Goal: Information Seeking & Learning: Learn about a topic

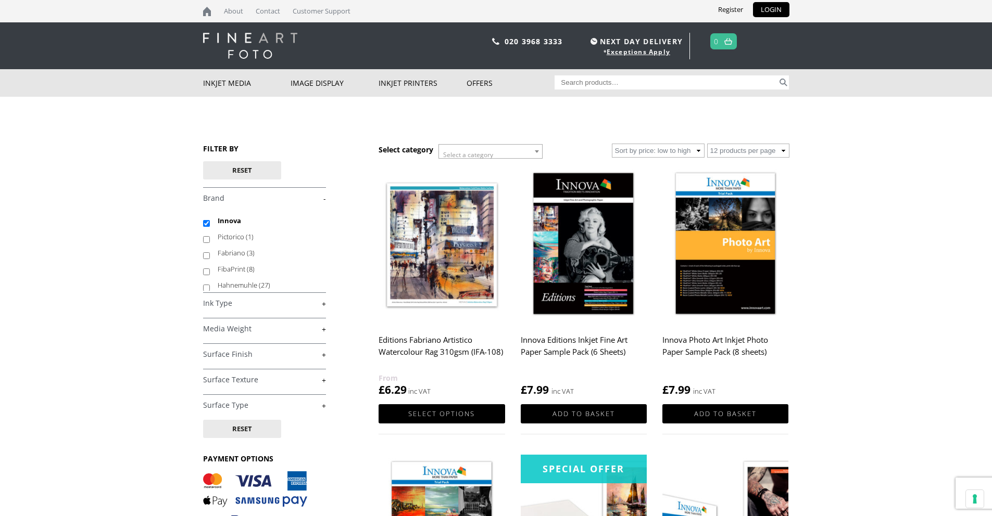
click at [205, 224] on input "Innova" at bounding box center [206, 223] width 7 height 7
checkbox input "false"
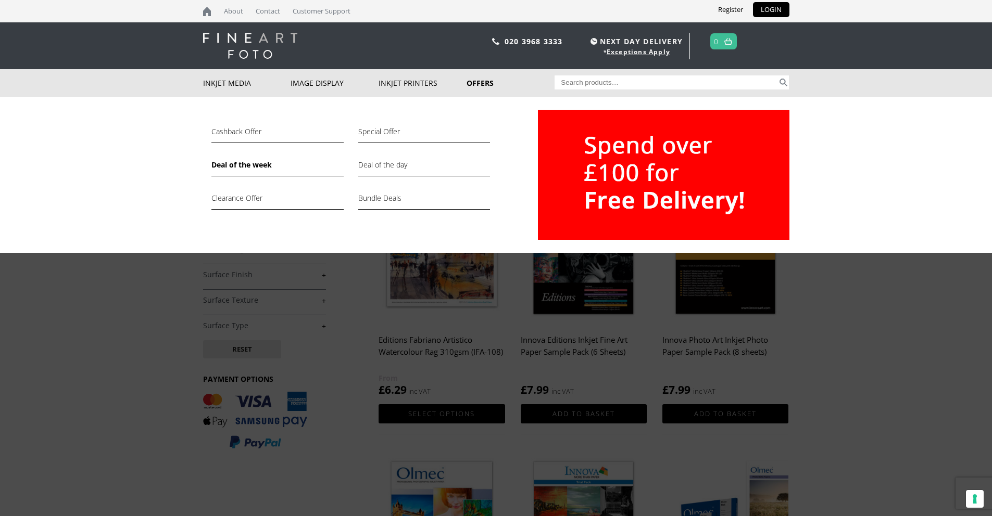
click at [256, 167] on link "Deal of the week" at bounding box center [277, 168] width 132 height 18
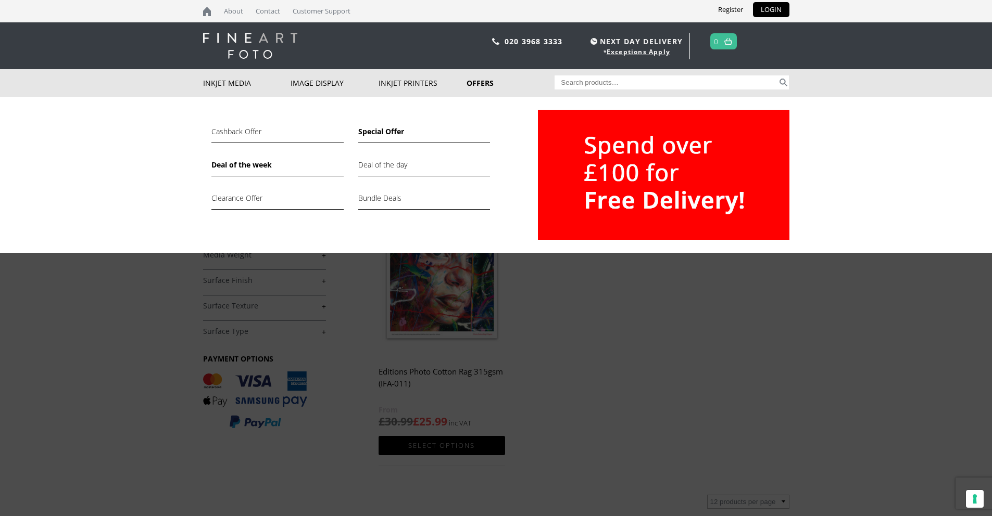
click at [437, 134] on link "Special Offer" at bounding box center [424, 134] width 132 height 18
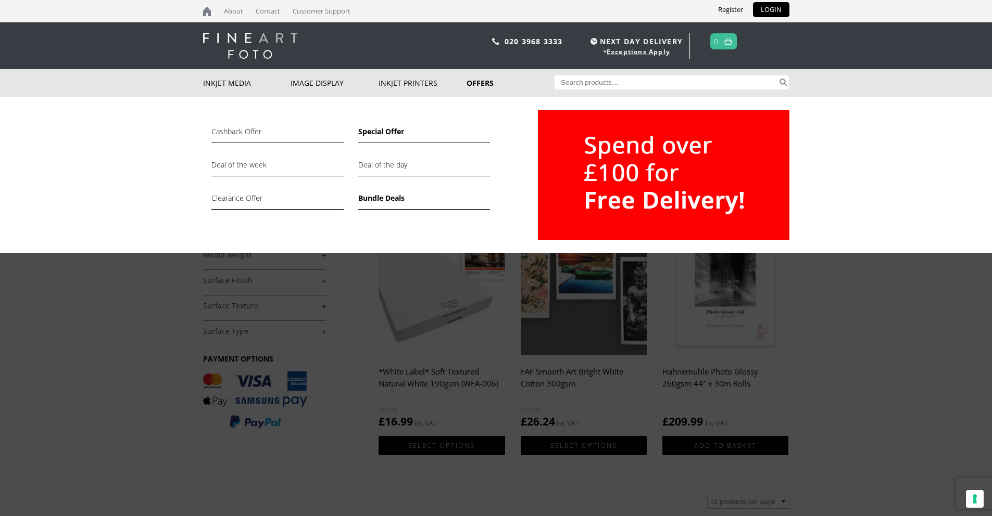
click at [376, 199] on link "Bundle Deals" at bounding box center [424, 201] width 132 height 18
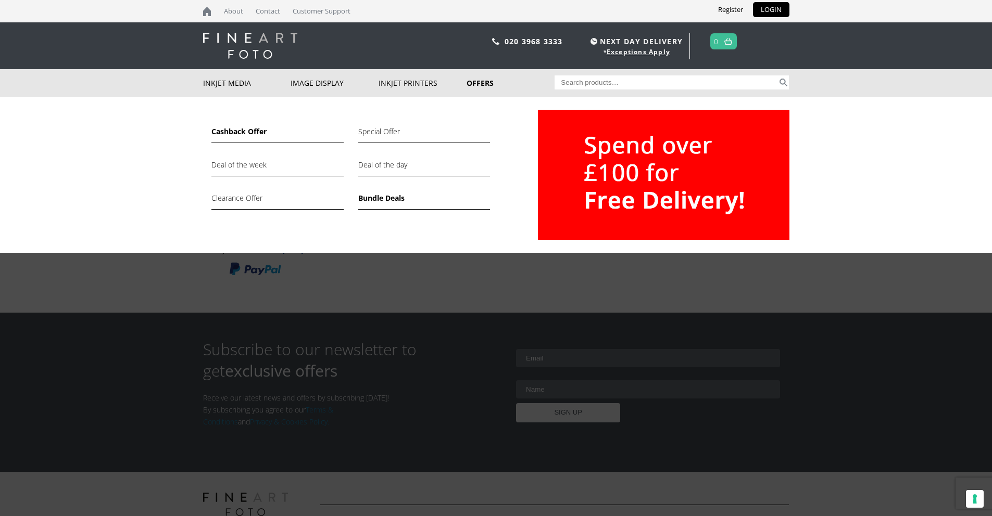
click at [250, 135] on link "Cashback Offer" at bounding box center [277, 134] width 132 height 18
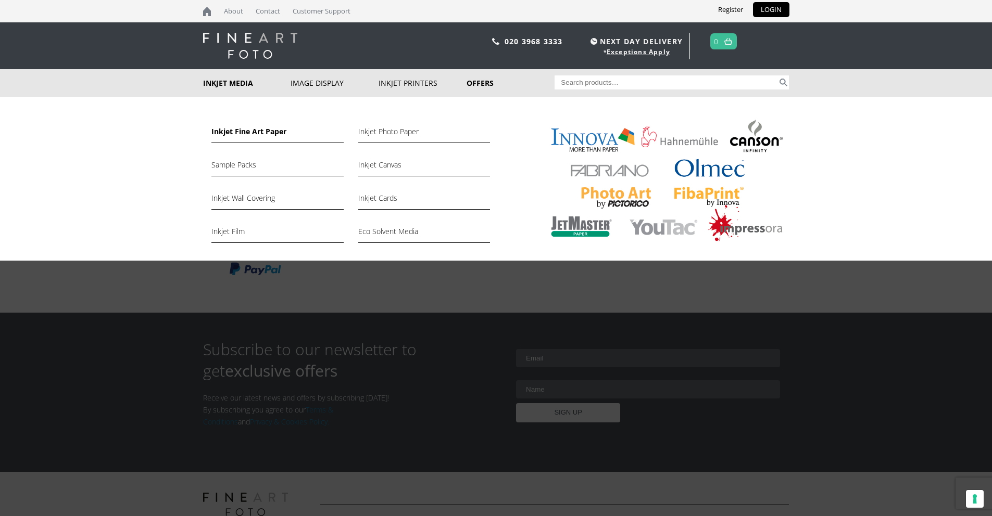
click at [247, 130] on link "Inkjet Fine Art Paper" at bounding box center [277, 134] width 132 height 18
